Goal: Entertainment & Leisure: Consume media (video, audio)

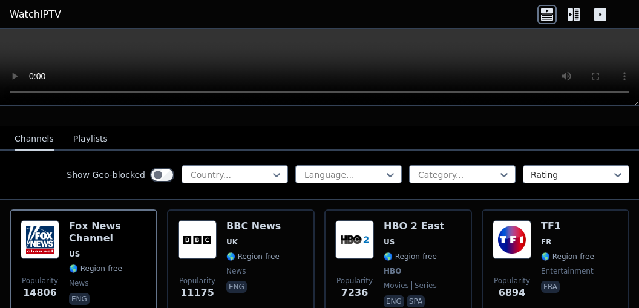
scroll to position [111, 0]
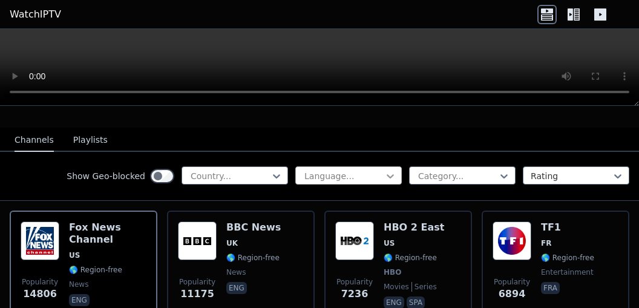
click at [385, 170] on icon at bounding box center [391, 176] width 12 height 12
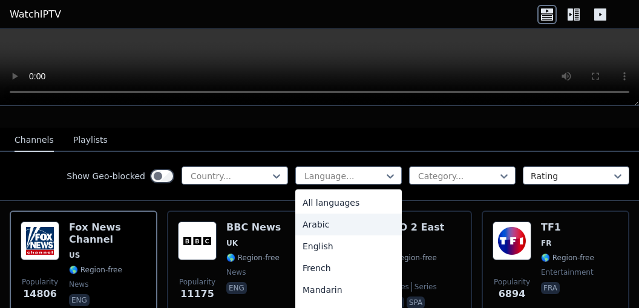
click at [365, 217] on div "Arabic" at bounding box center [348, 225] width 107 height 22
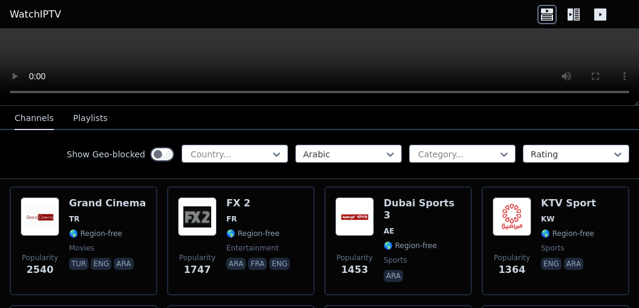
scroll to position [136, 0]
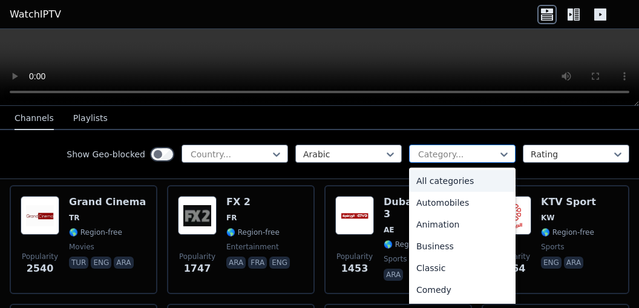
click at [449, 150] on div at bounding box center [457, 154] width 81 height 12
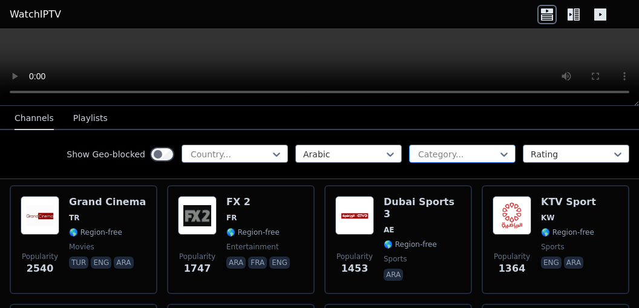
click at [449, 150] on div at bounding box center [457, 154] width 81 height 12
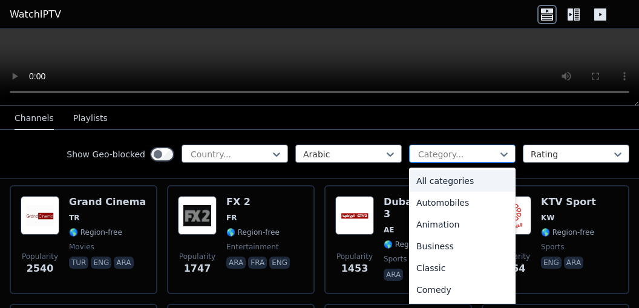
click at [449, 150] on div at bounding box center [457, 154] width 81 height 12
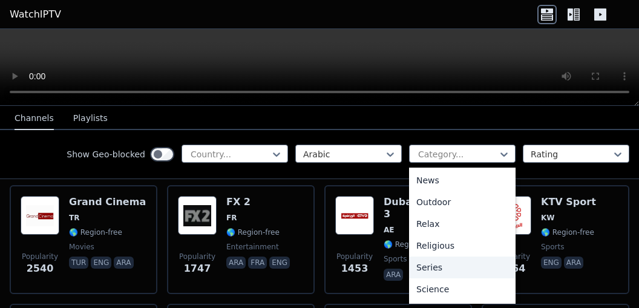
scroll to position [371, 0]
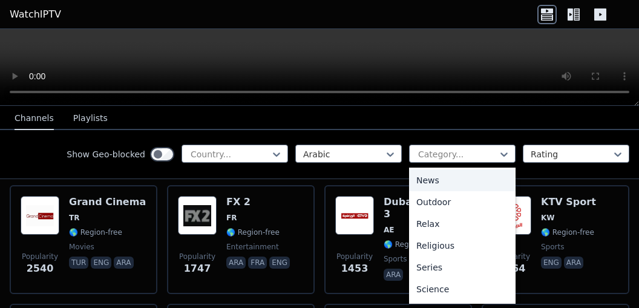
click at [443, 179] on div "News" at bounding box center [462, 181] width 107 height 22
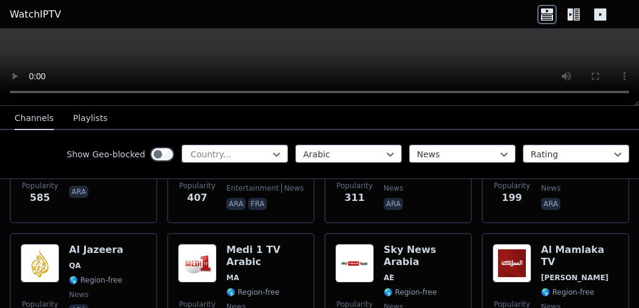
scroll to position [208, 0]
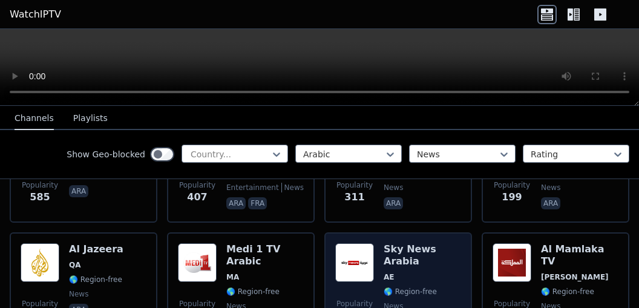
click at [425, 287] on span "🌎 Region-free" at bounding box center [410, 292] width 53 height 10
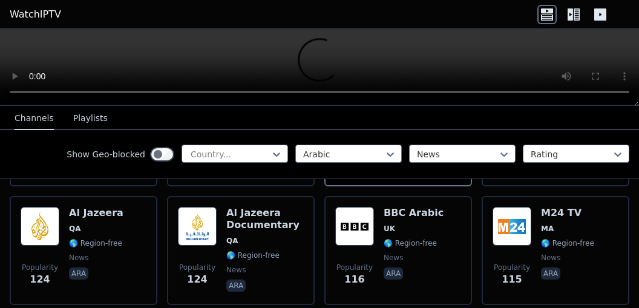
scroll to position [362, 0]
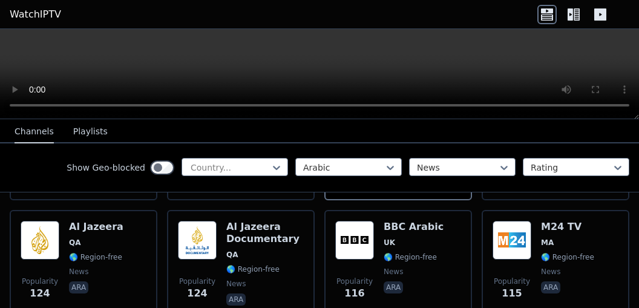
click at [572, 13] on icon at bounding box center [570, 14] width 5 height 12
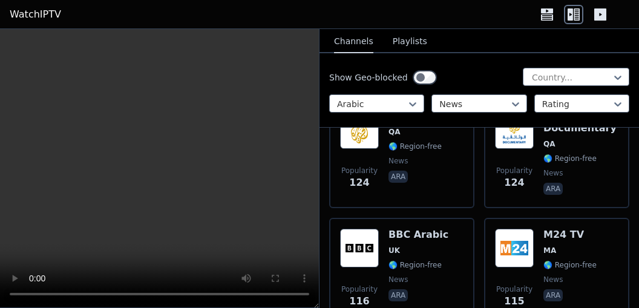
scroll to position [656, 0]
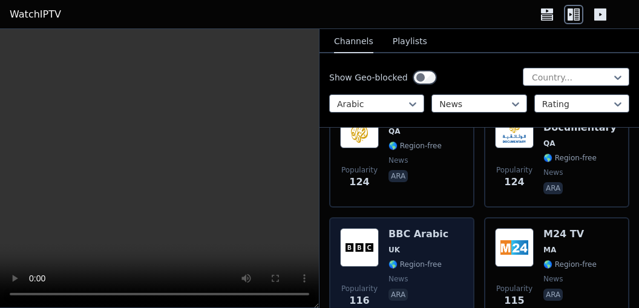
click at [398, 228] on h6 "BBC Arabic" at bounding box center [419, 234] width 60 height 12
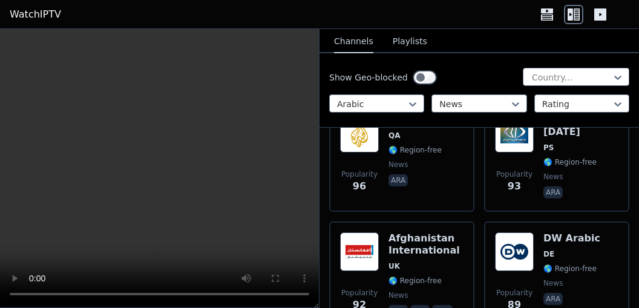
scroll to position [1008, 0]
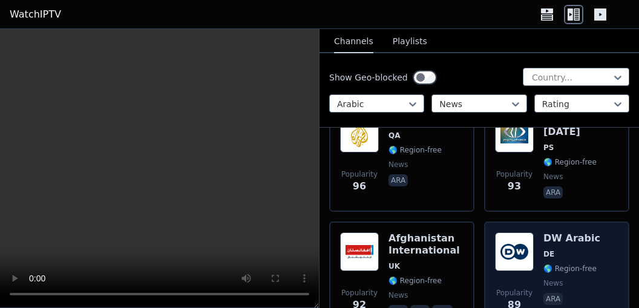
click at [530, 234] on img at bounding box center [514, 252] width 39 height 39
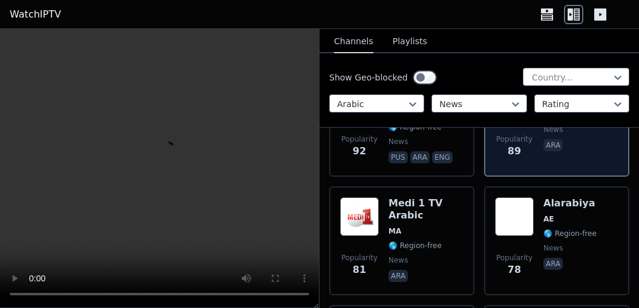
scroll to position [1167, 0]
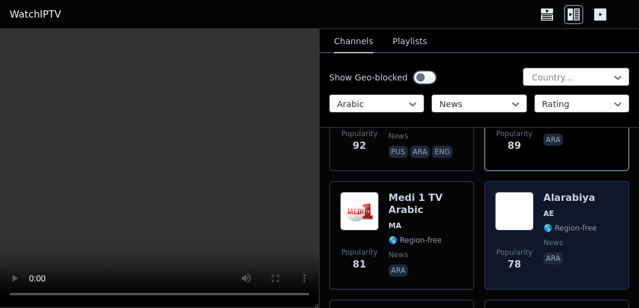
click at [521, 204] on img at bounding box center [514, 211] width 39 height 39
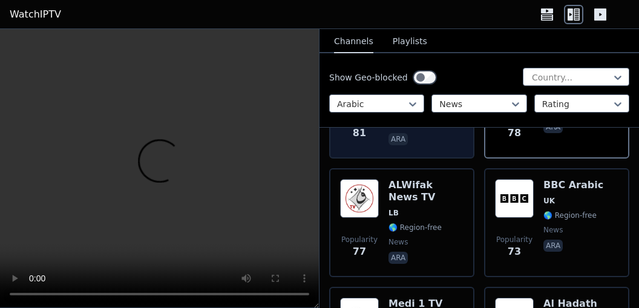
scroll to position [1298, 0]
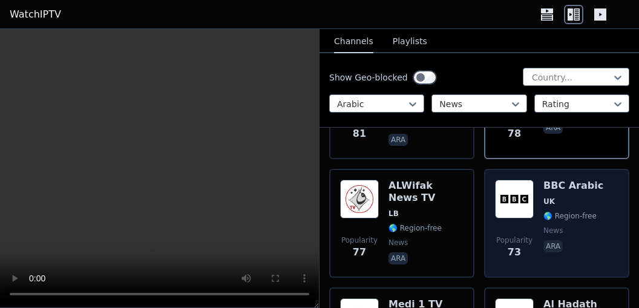
click at [547, 197] on span "UK" at bounding box center [550, 202] width 12 height 10
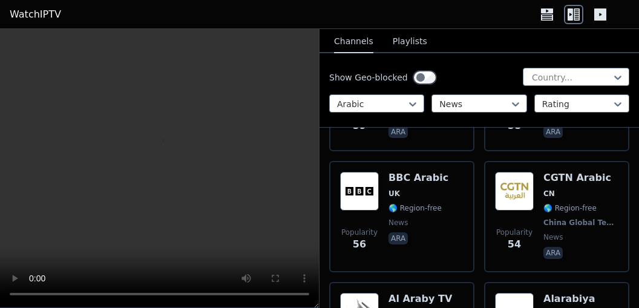
scroll to position [1781, 0]
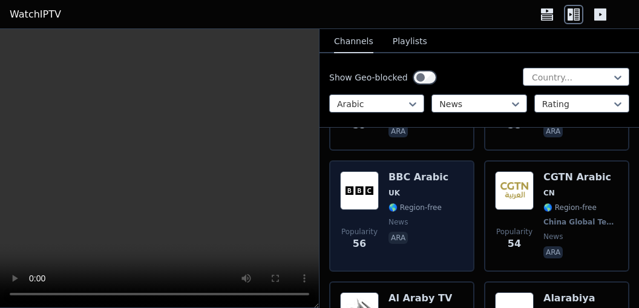
click at [412, 171] on div "BBC Arabic UK 🌎 Region-free news ara" at bounding box center [419, 216] width 60 height 90
